Goal: Task Accomplishment & Management: Manage account settings

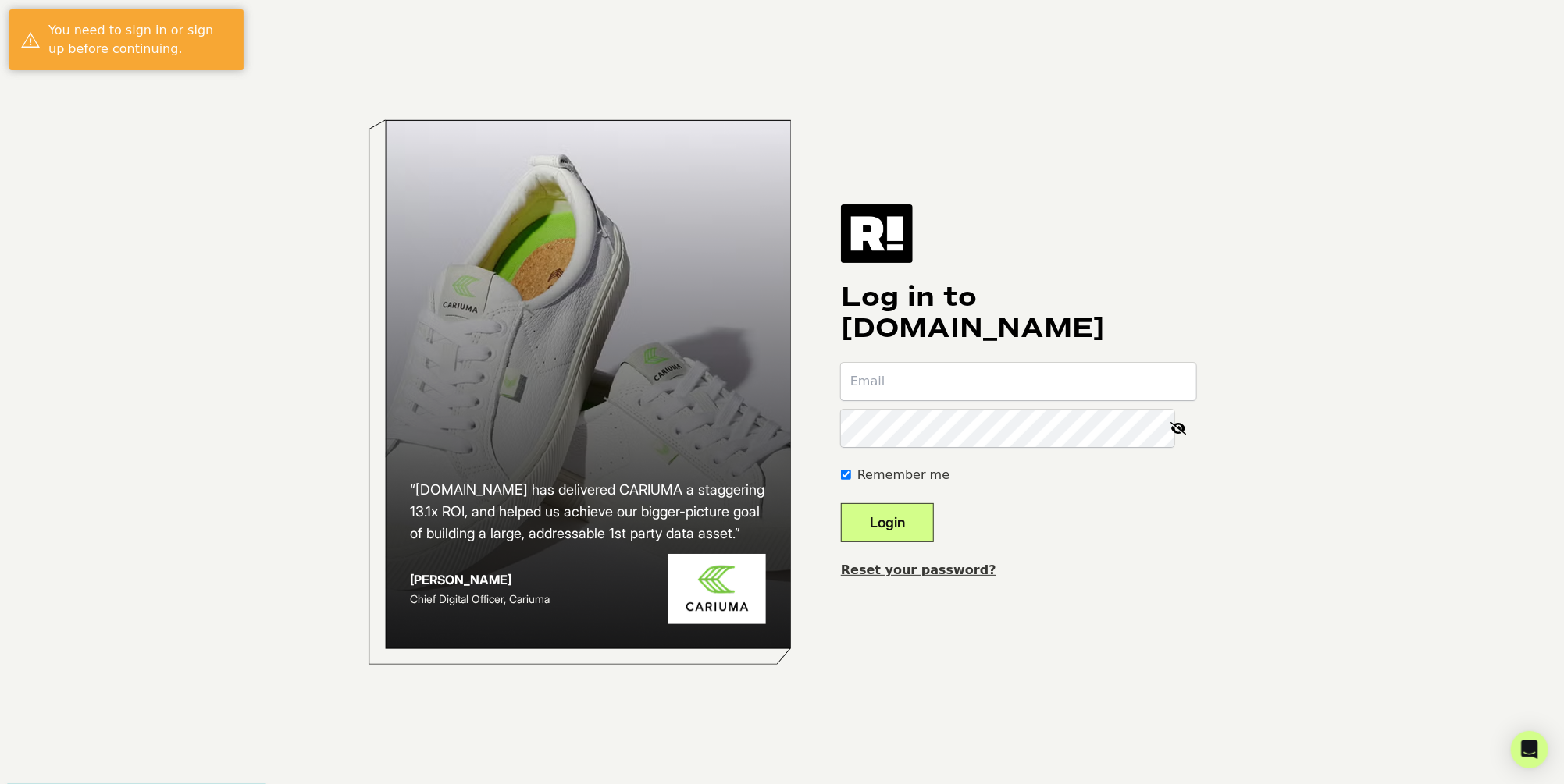
click at [955, 385] on input "email" at bounding box center [1018, 381] width 355 height 37
click at [1096, 230] on div "Log in to [DOMAIN_NAME] Remember me Login Reset your password?" at bounding box center [1018, 392] width 355 height 374
click at [975, 372] on input "email" at bounding box center [1018, 381] width 355 height 37
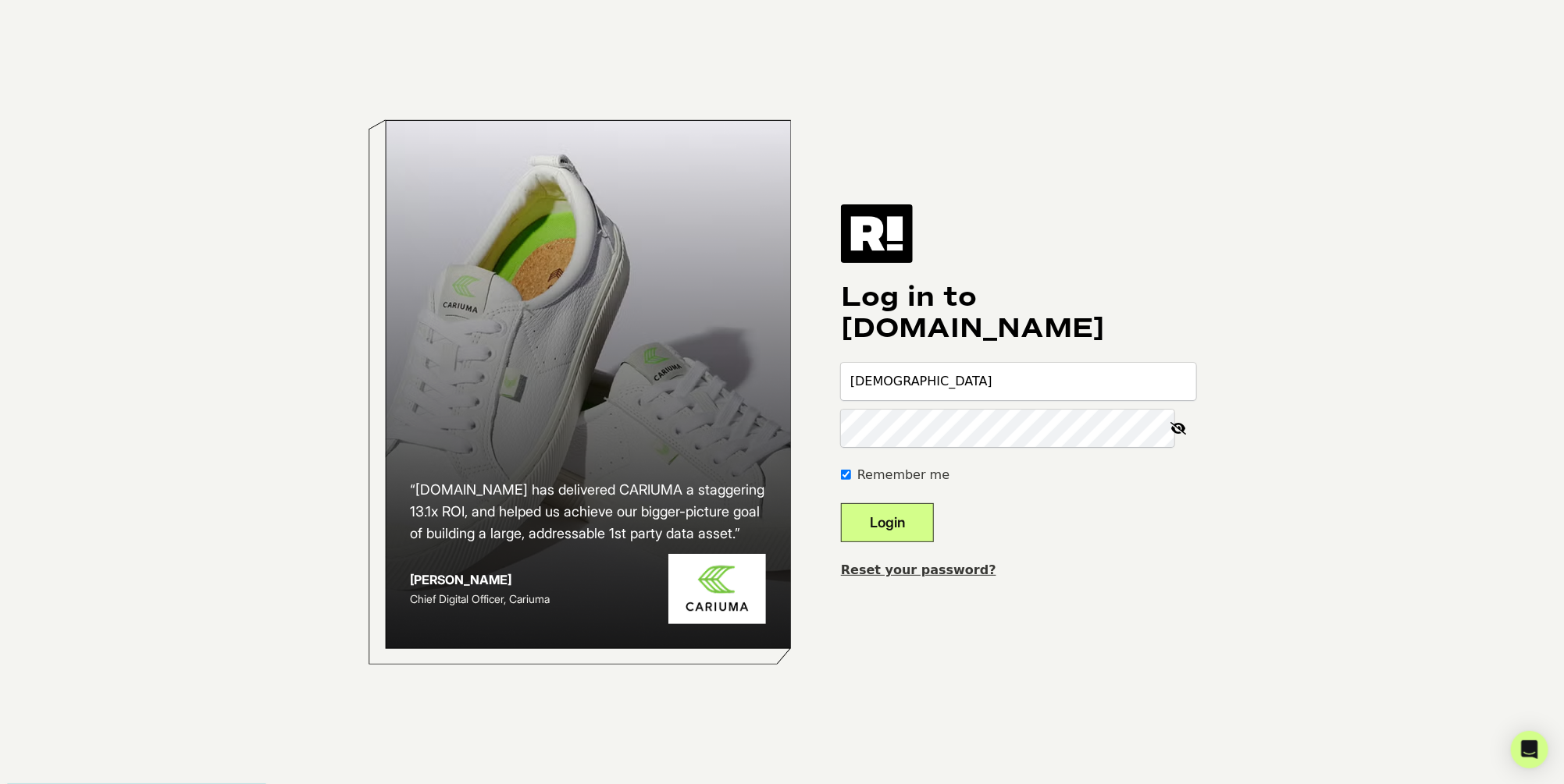
type input "[EMAIL_ADDRESS][DOMAIN_NAME]"
click at [920, 576] on link "Reset your password?" at bounding box center [918, 569] width 155 height 15
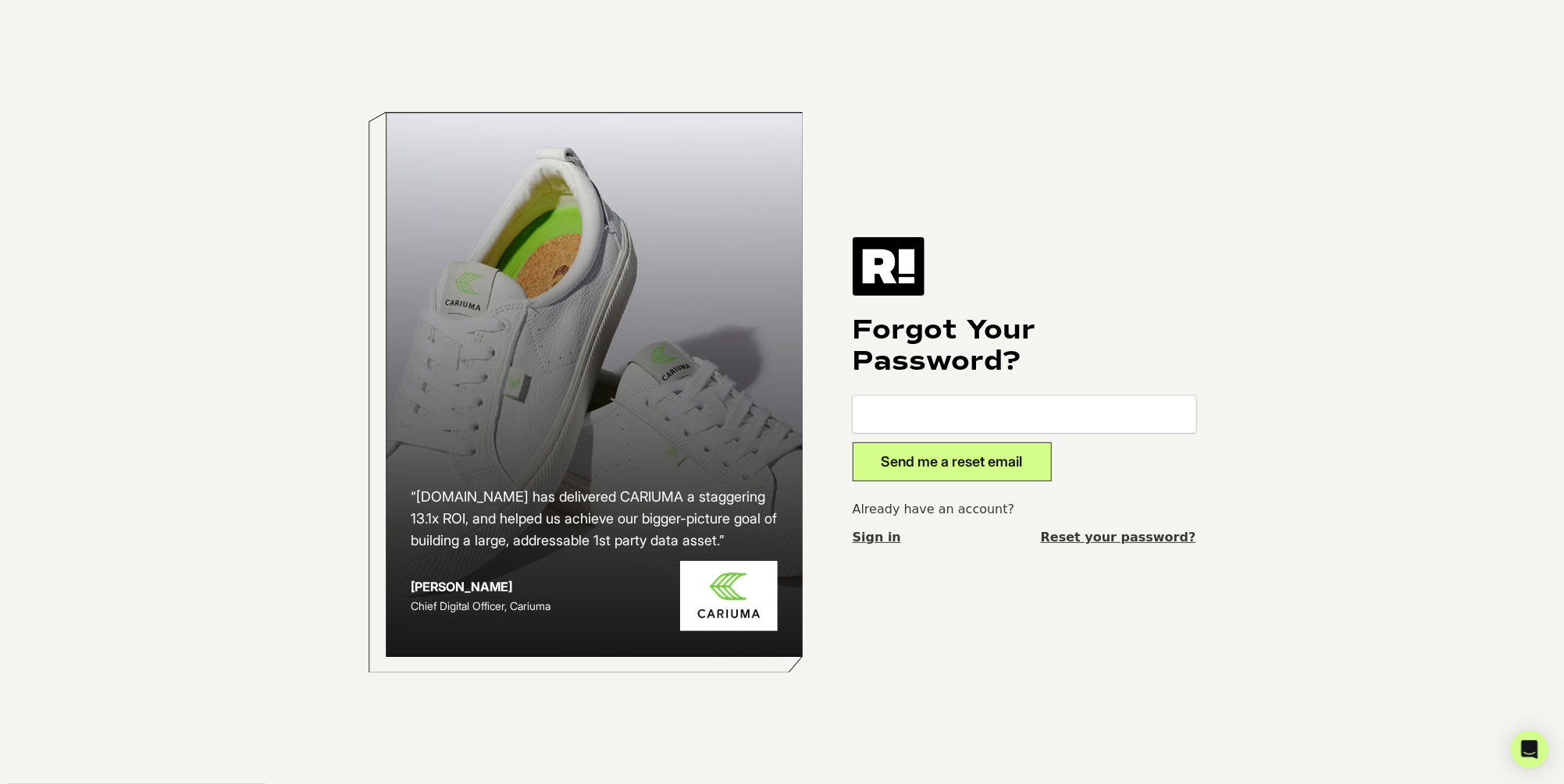
click at [943, 404] on input "email" at bounding box center [1024, 414] width 343 height 37
type input "[EMAIL_ADDRESS][DOMAIN_NAME]"
click at [999, 464] on button "Send me a reset email" at bounding box center [952, 462] width 199 height 39
